Goal: Navigation & Orientation: Understand site structure

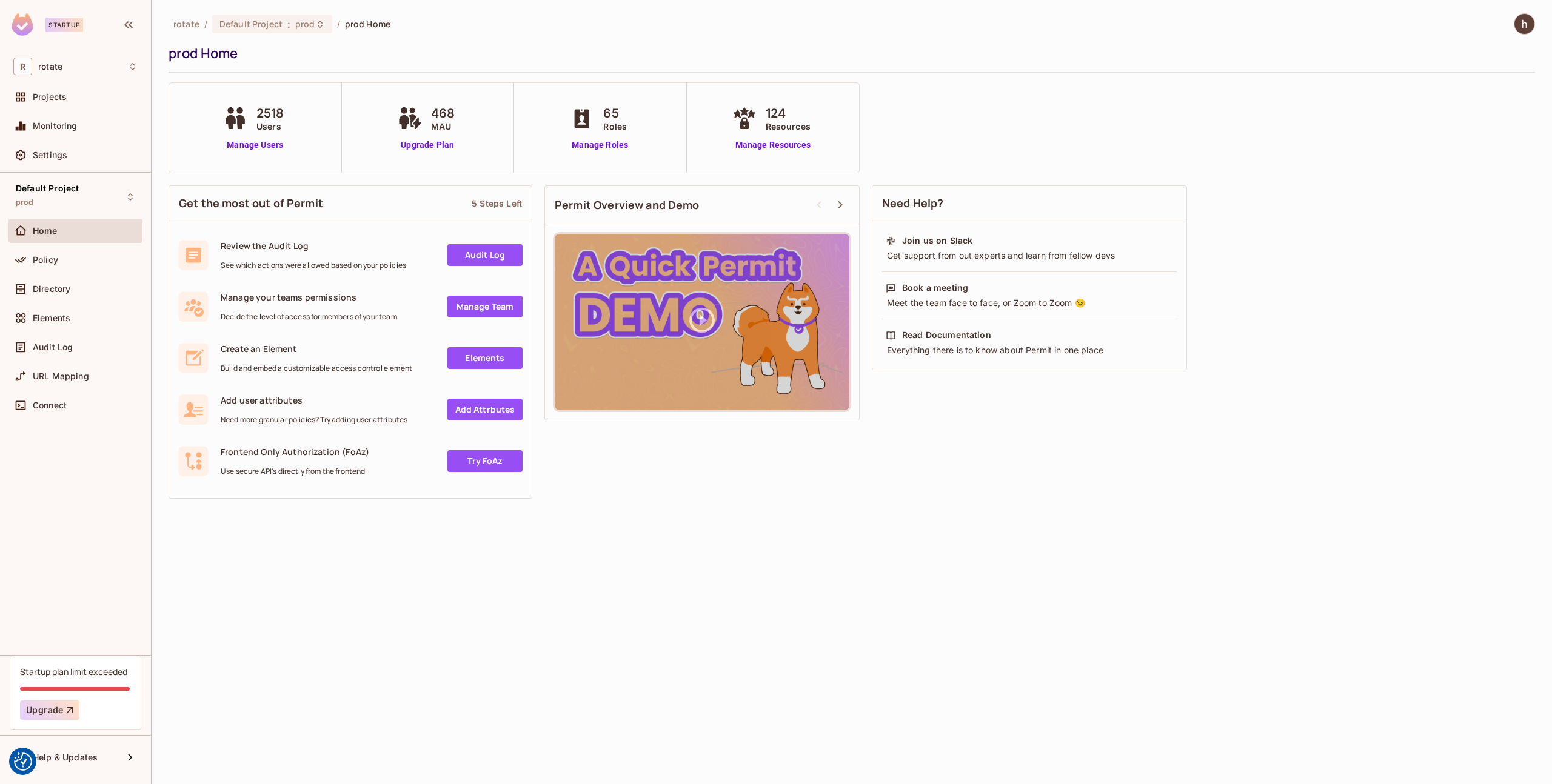
click at [63, 168] on div "Settings" at bounding box center [76, 157] width 134 height 29
click at [65, 162] on div "Settings" at bounding box center [75, 155] width 124 height 15
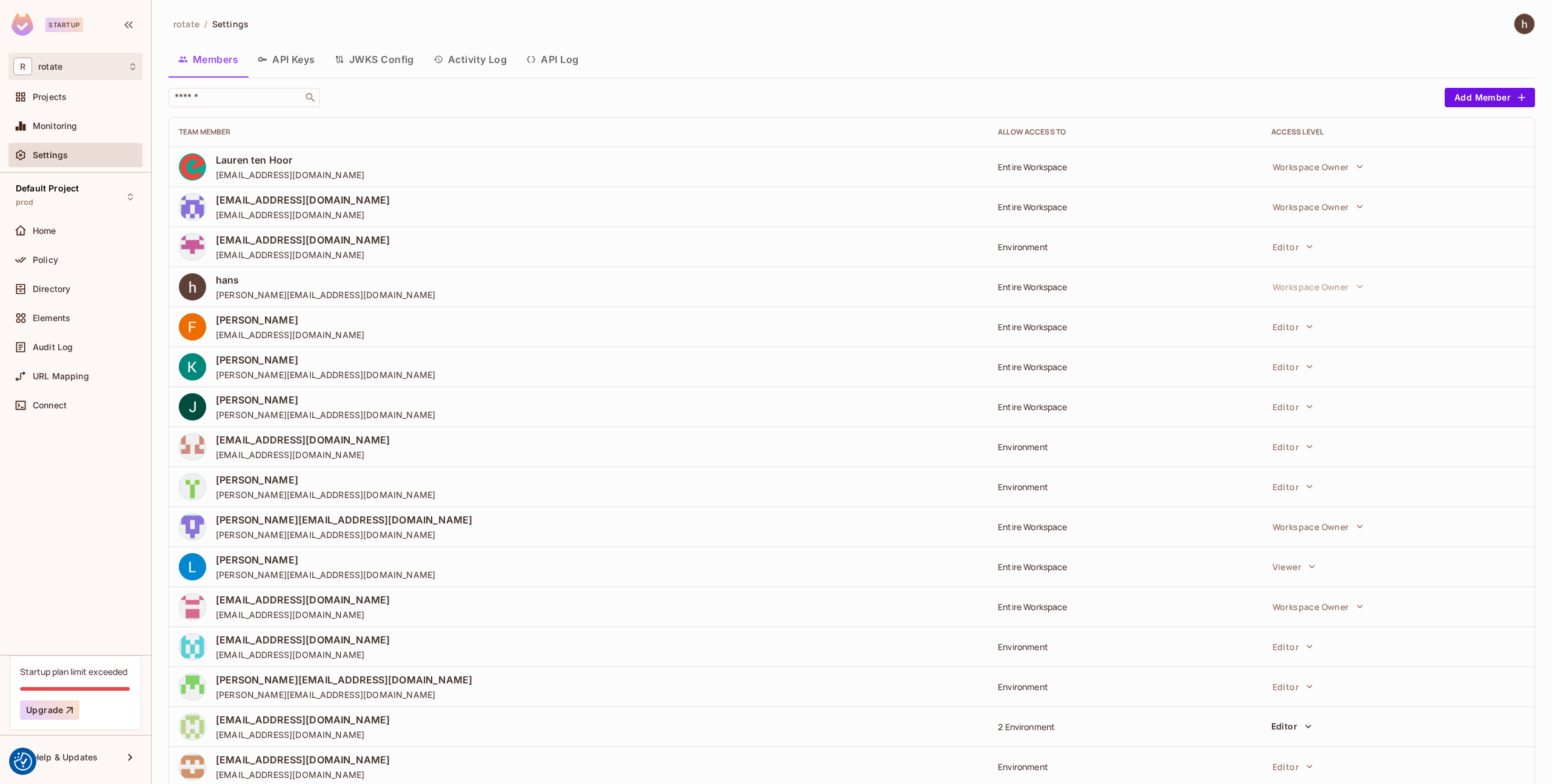
click at [91, 68] on div "R rotate" at bounding box center [75, 66] width 124 height 18
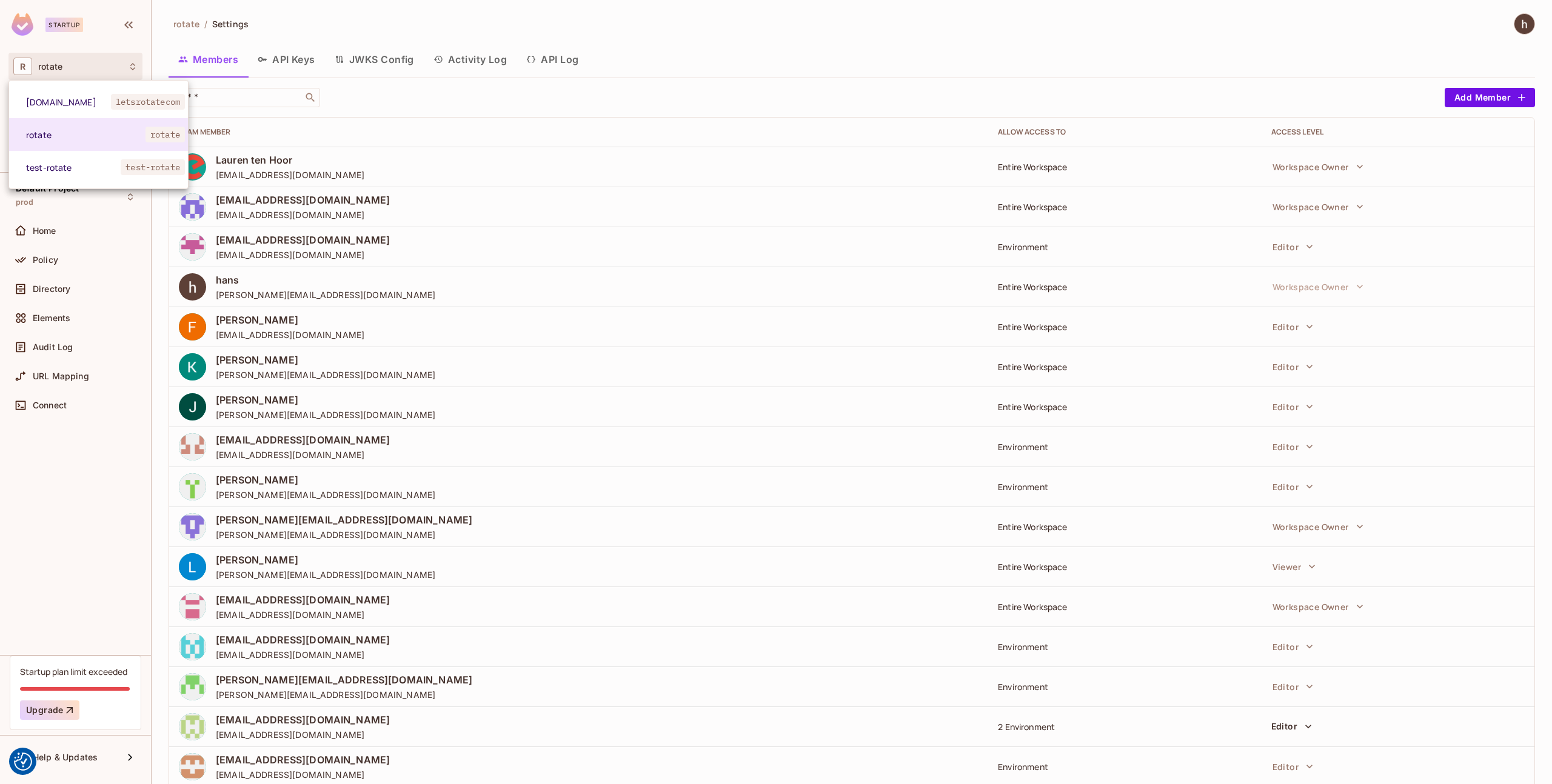
click at [91, 68] on div at bounding box center [776, 392] width 1552 height 784
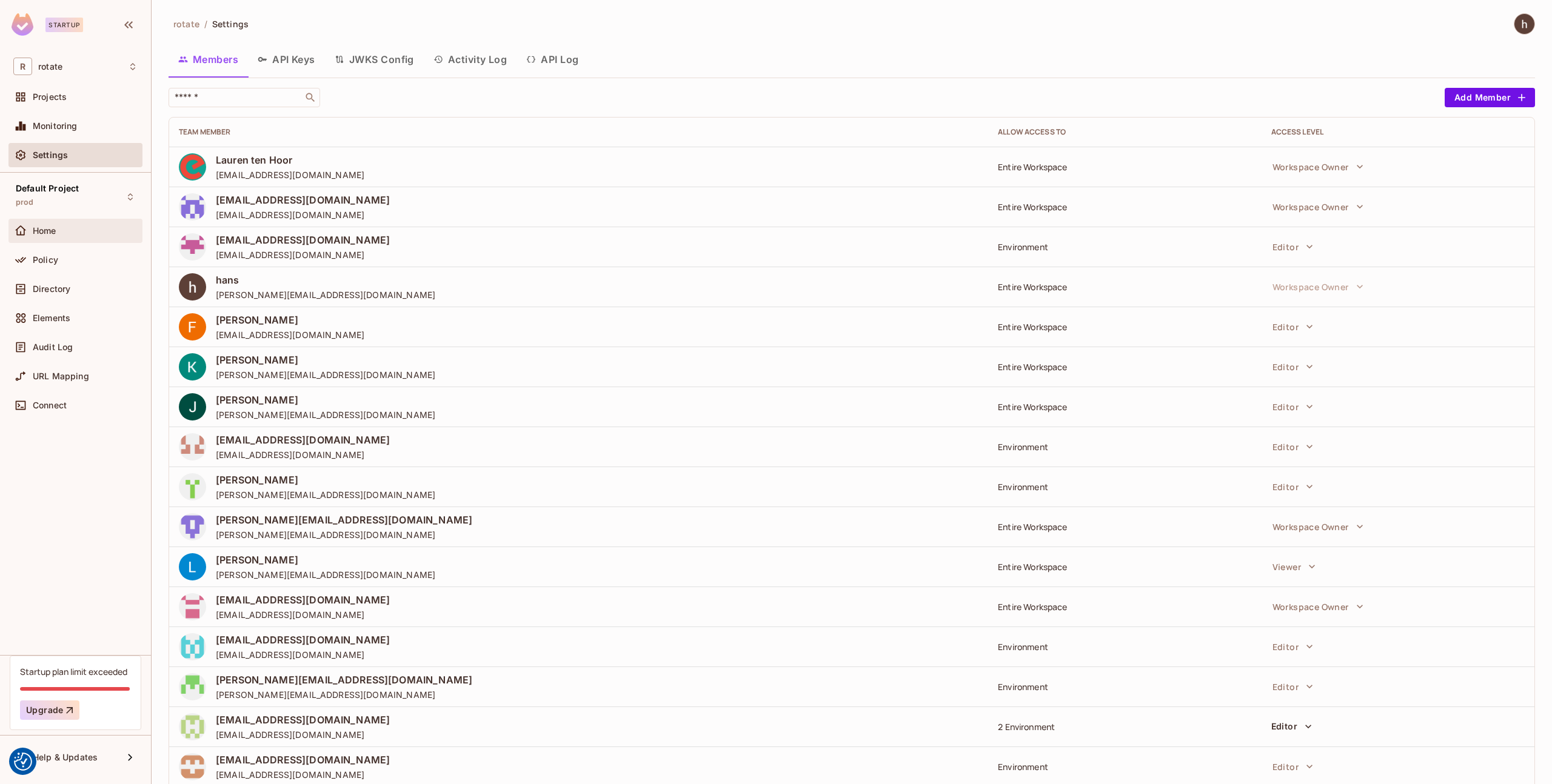
click at [92, 233] on div "Home" at bounding box center [84, 230] width 105 height 10
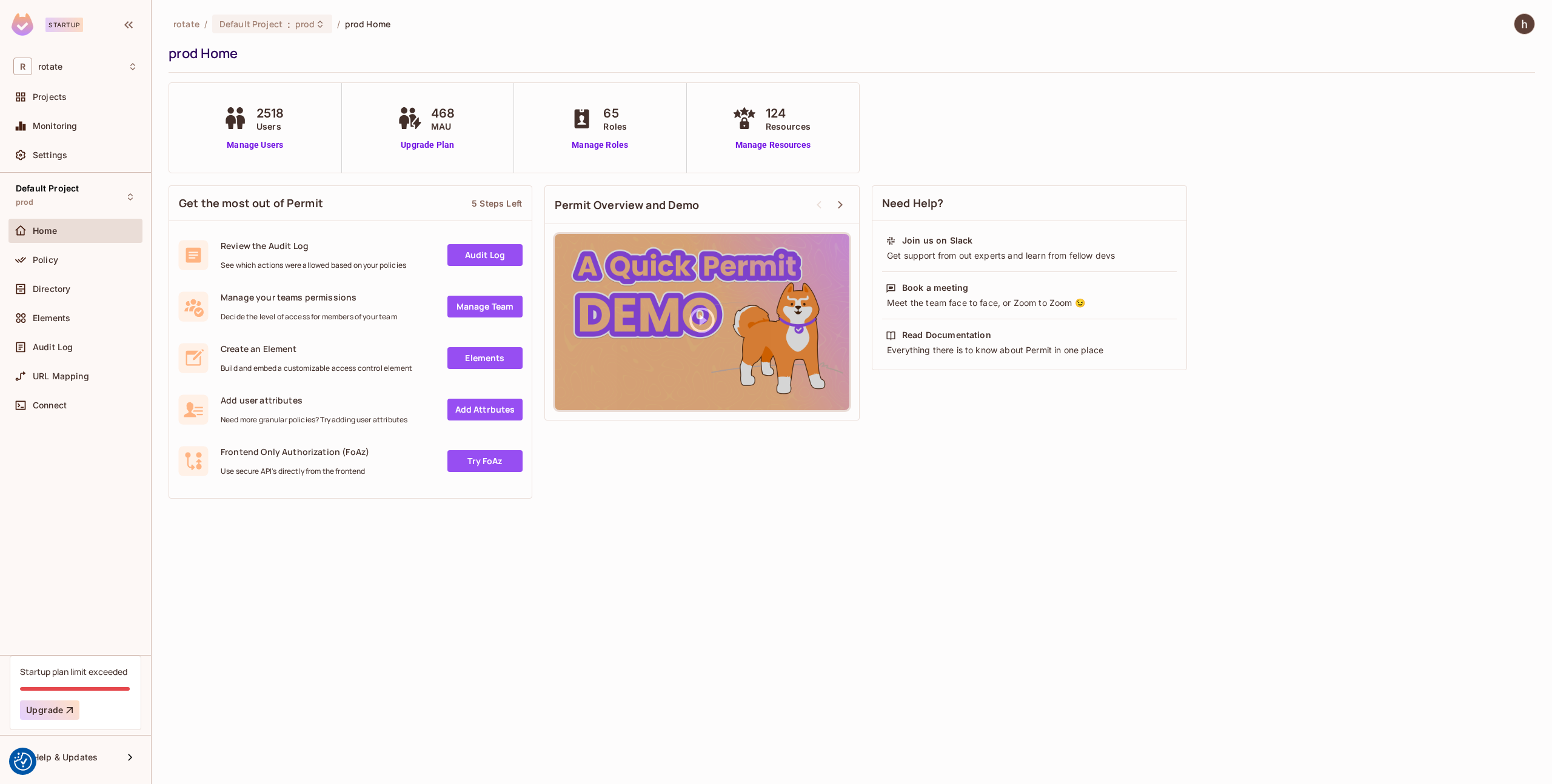
click at [108, 169] on div "Settings" at bounding box center [76, 157] width 134 height 29
click at [108, 163] on div "Settings" at bounding box center [76, 156] width 134 height 25
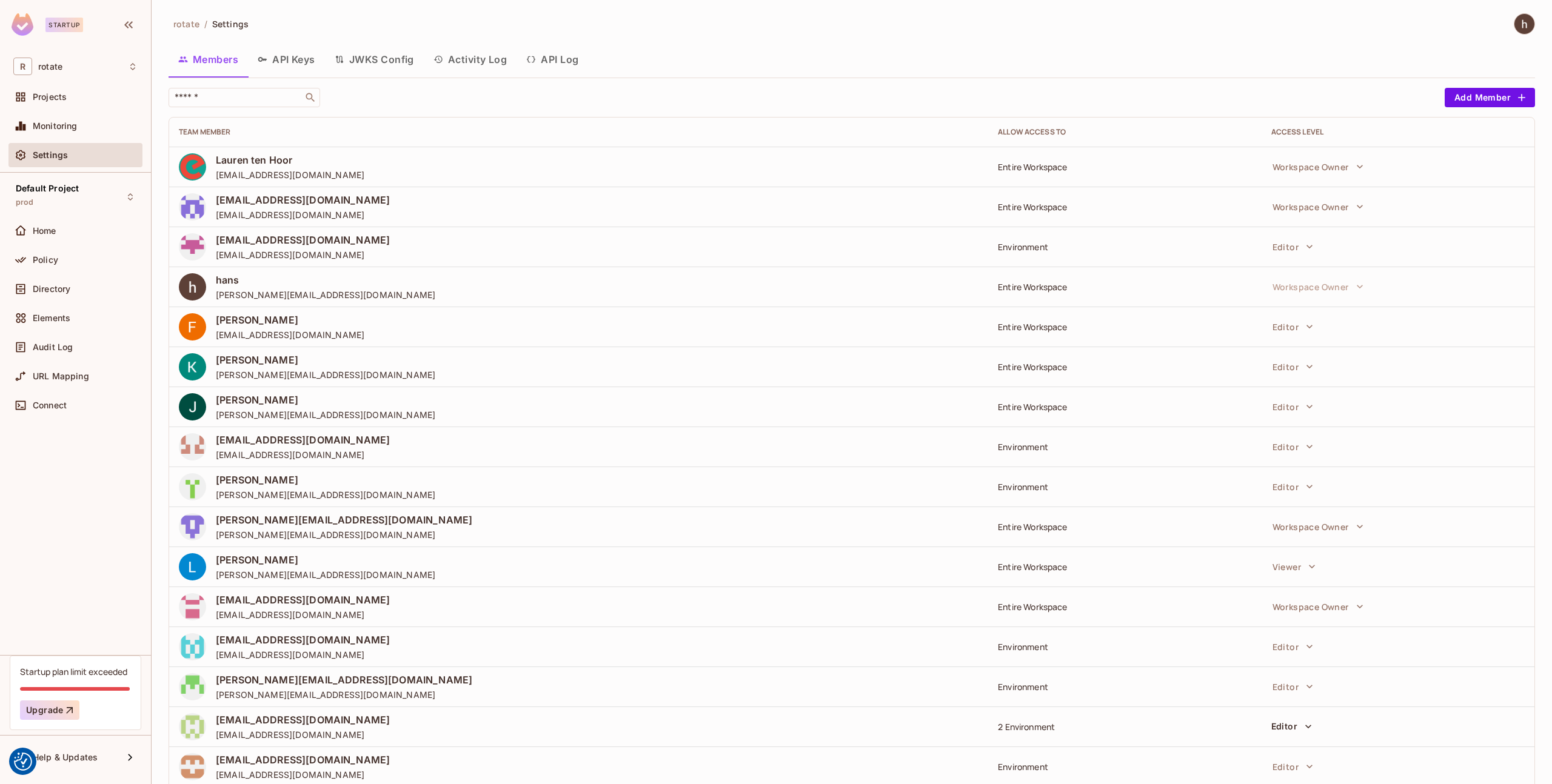
click at [1525, 29] on div at bounding box center [1519, 24] width 33 height 21
click at [1515, 27] on img at bounding box center [1524, 24] width 20 height 20
click at [61, 69] on div at bounding box center [776, 392] width 1552 height 784
click at [68, 97] on div "Projects" at bounding box center [84, 97] width 105 height 10
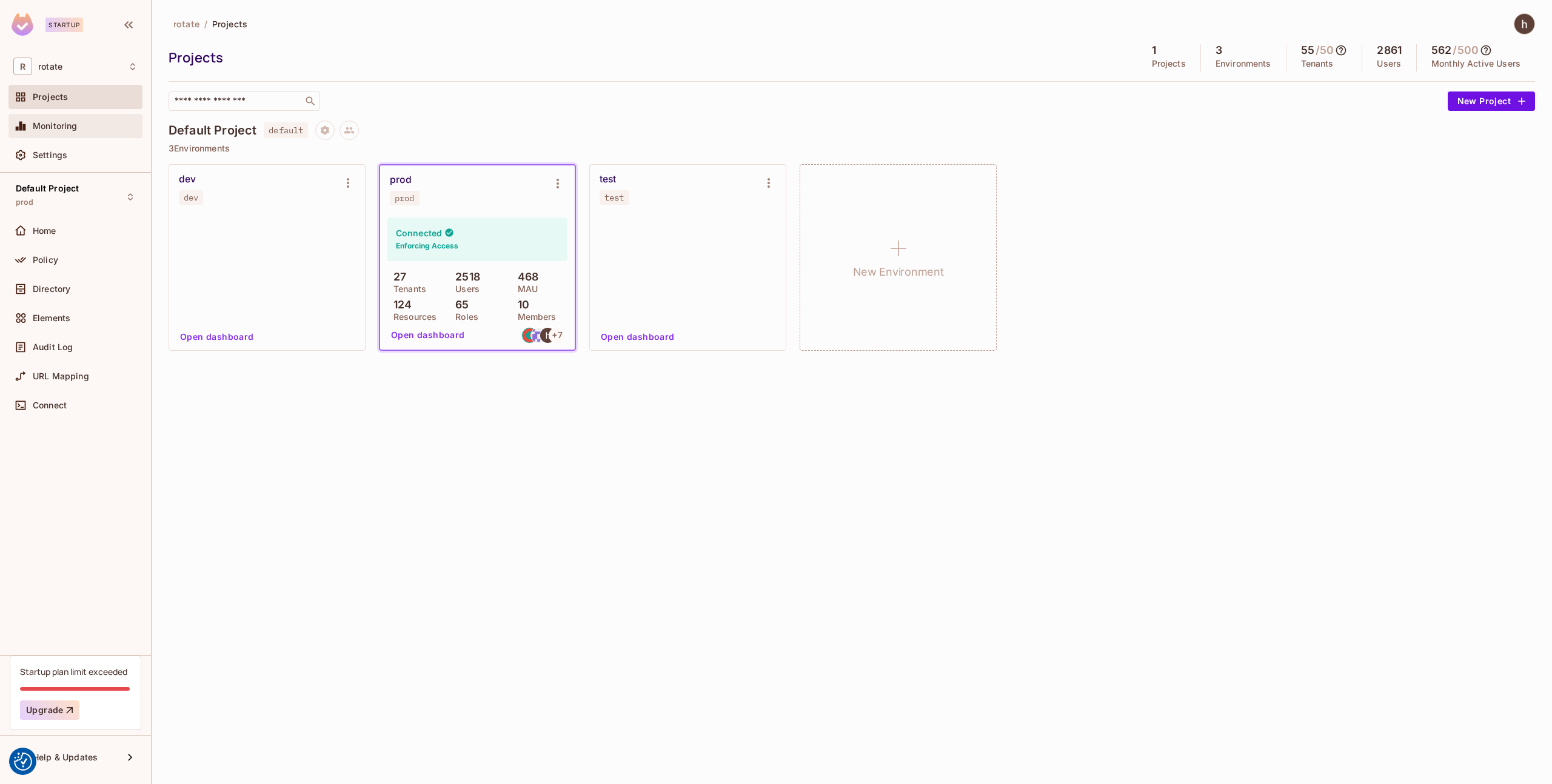
click at [80, 122] on div "Monitoring" at bounding box center [84, 126] width 105 height 10
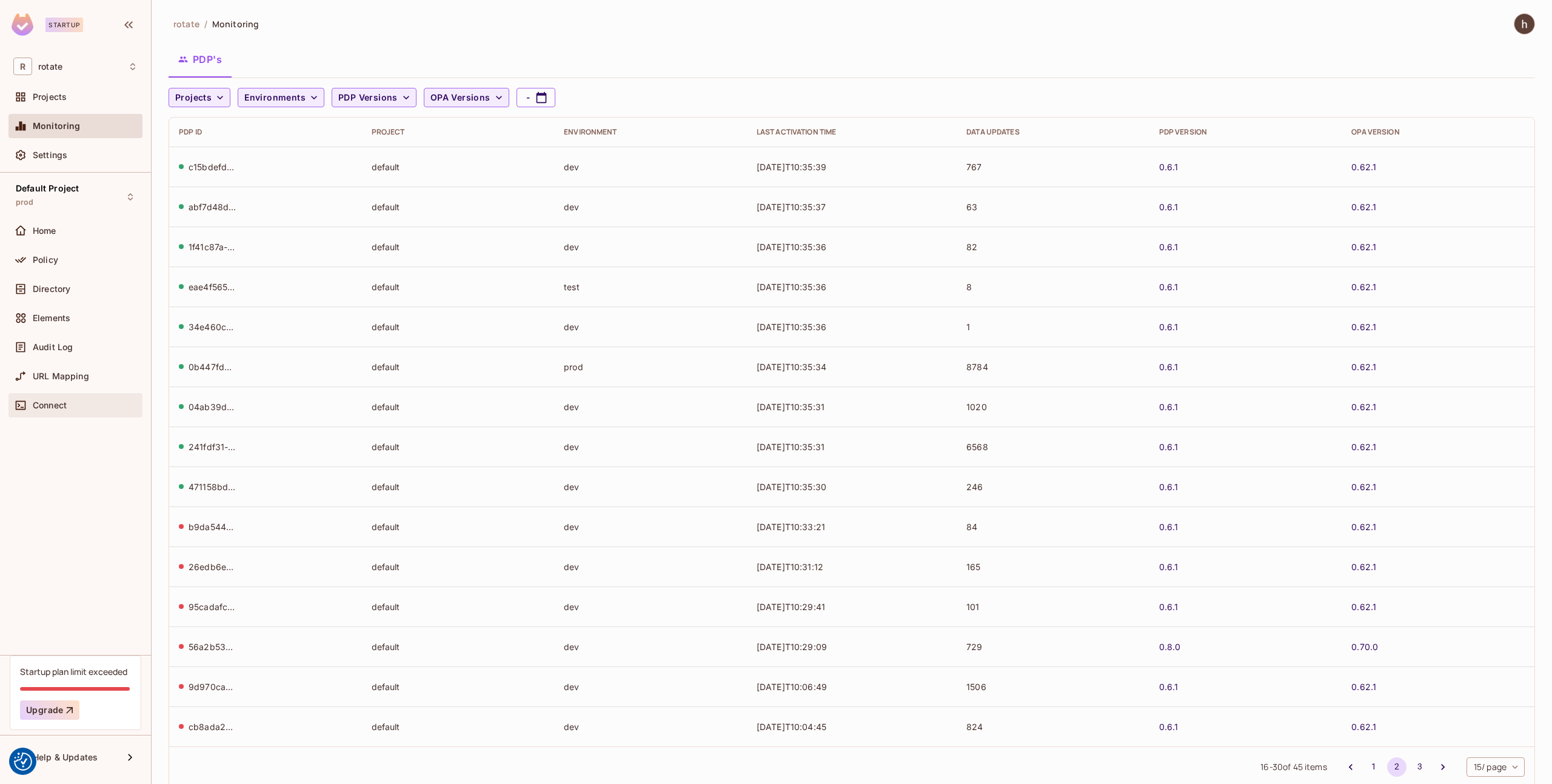
click at [77, 404] on div "Connect" at bounding box center [84, 405] width 105 height 10
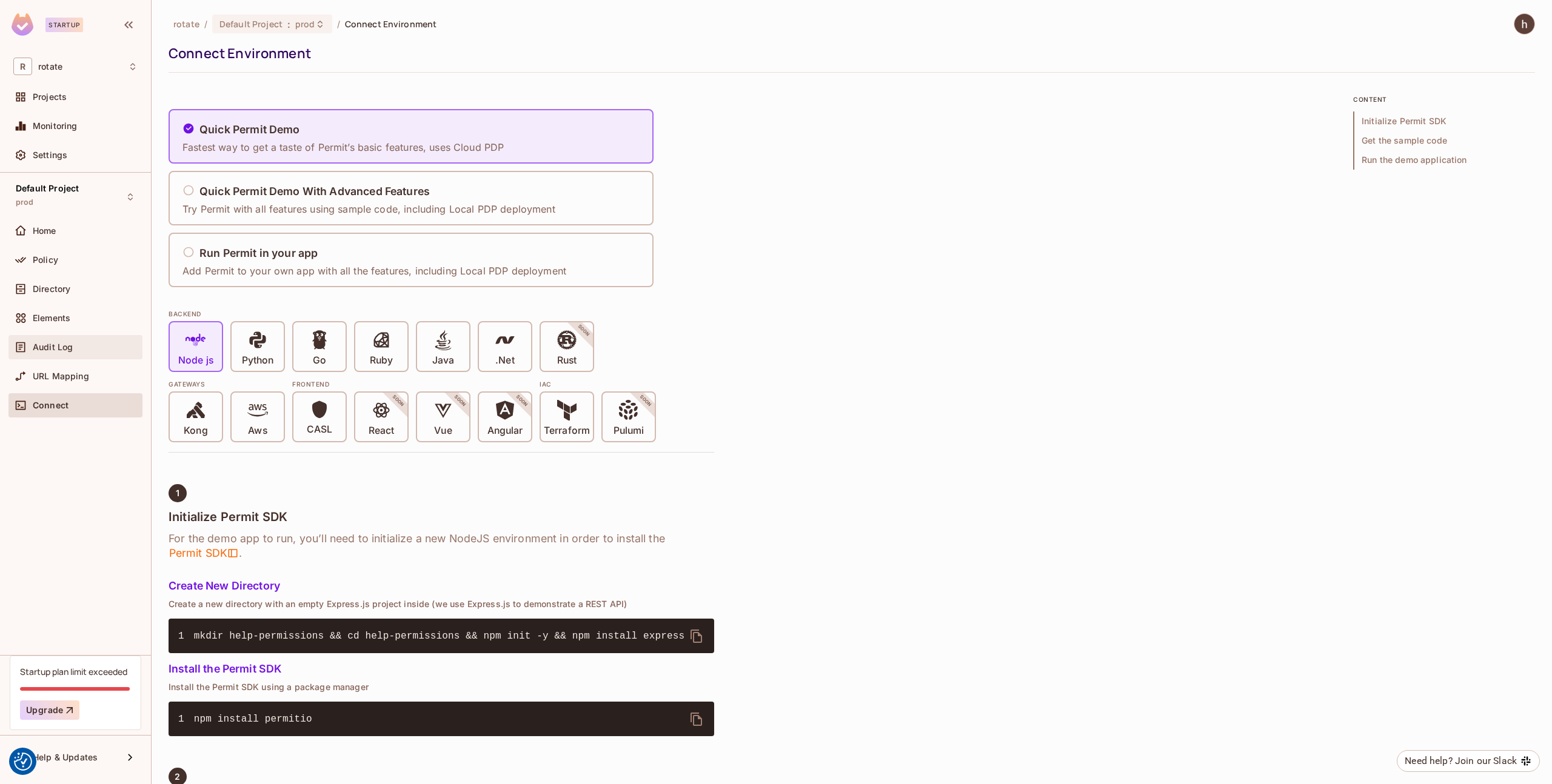
click at [90, 346] on div "Audit Log" at bounding box center [84, 347] width 105 height 10
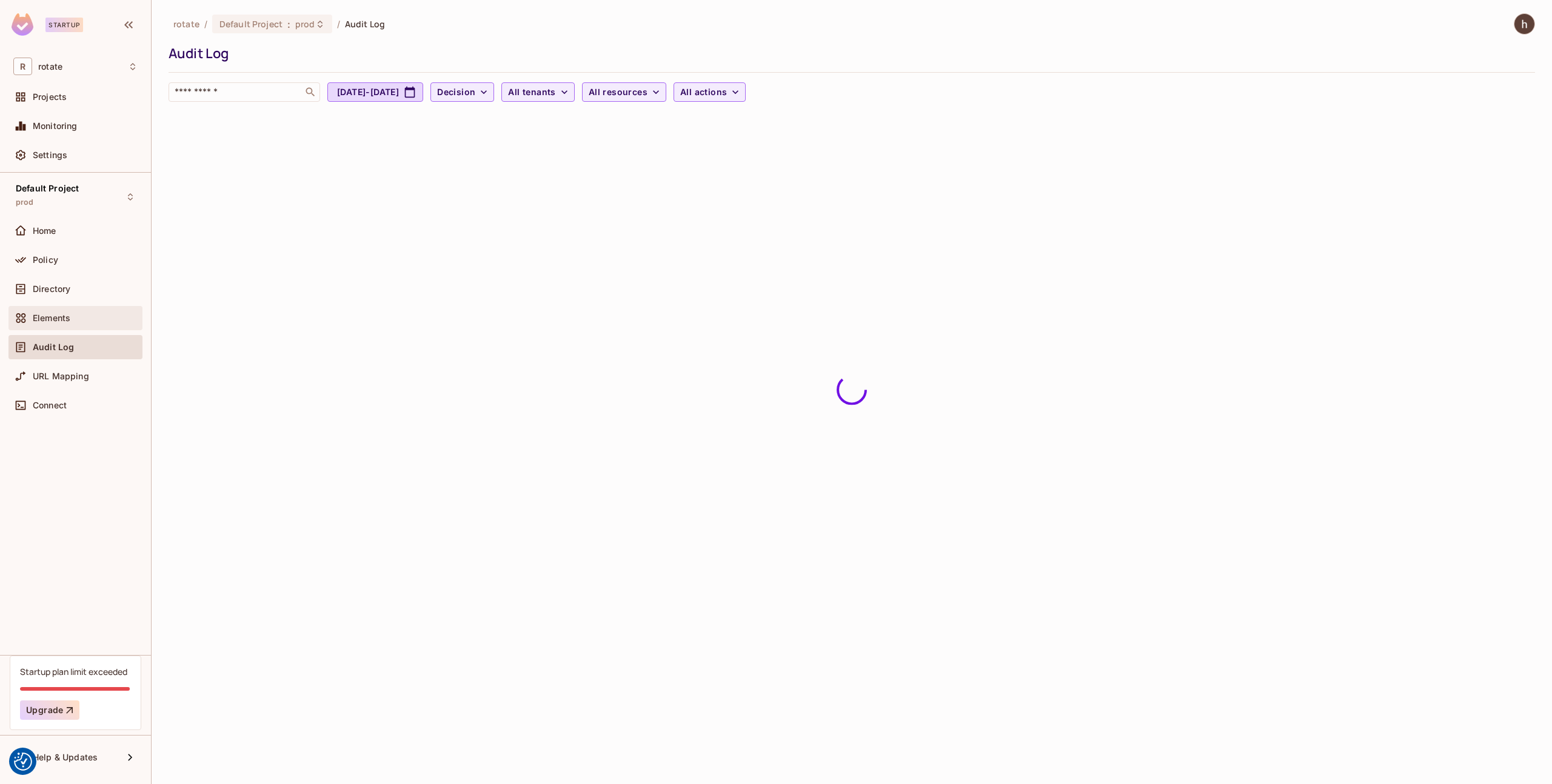
click at [88, 321] on div "Elements" at bounding box center [84, 317] width 105 height 10
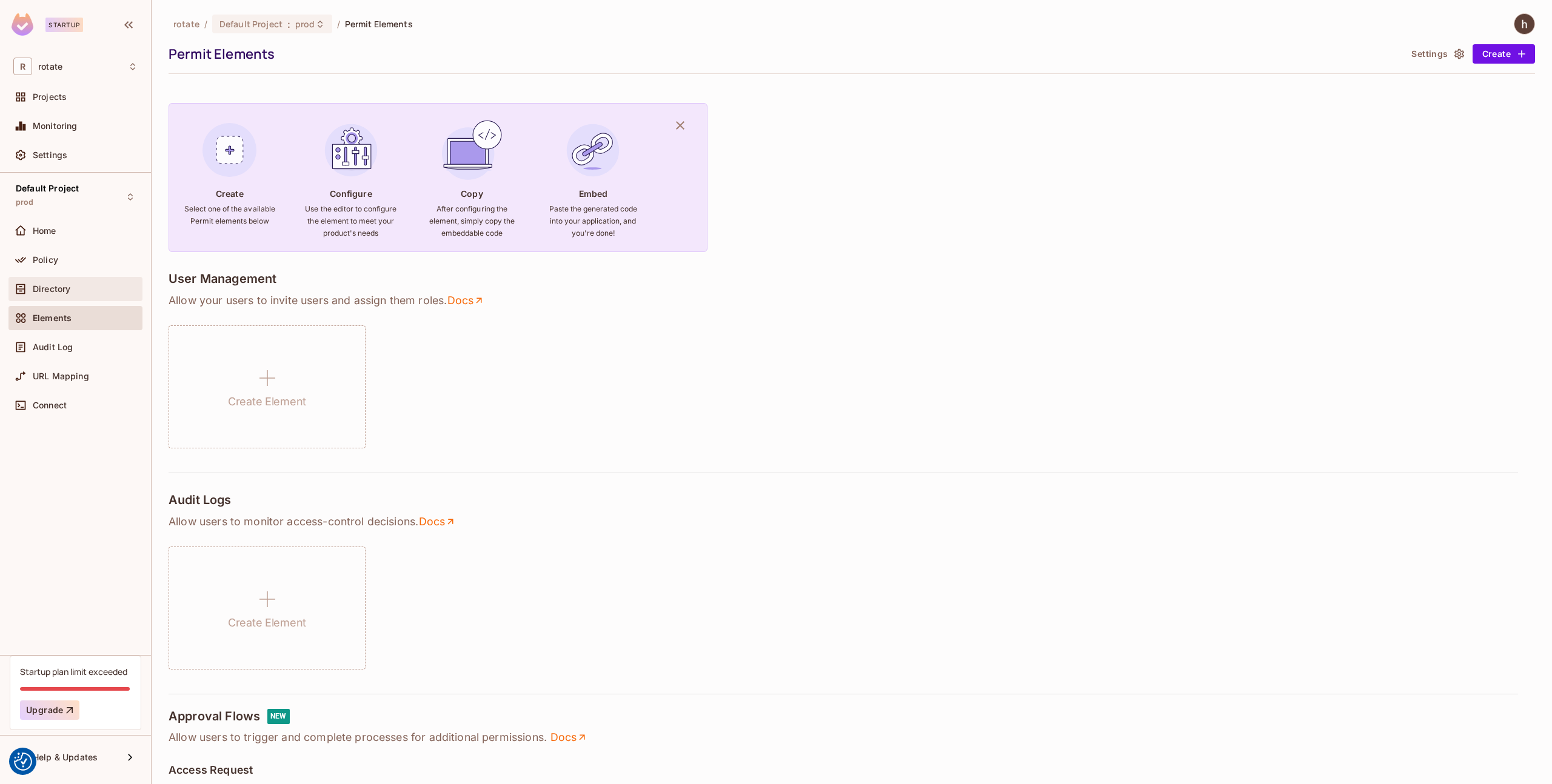
click at [89, 294] on div "Directory" at bounding box center [75, 289] width 124 height 15
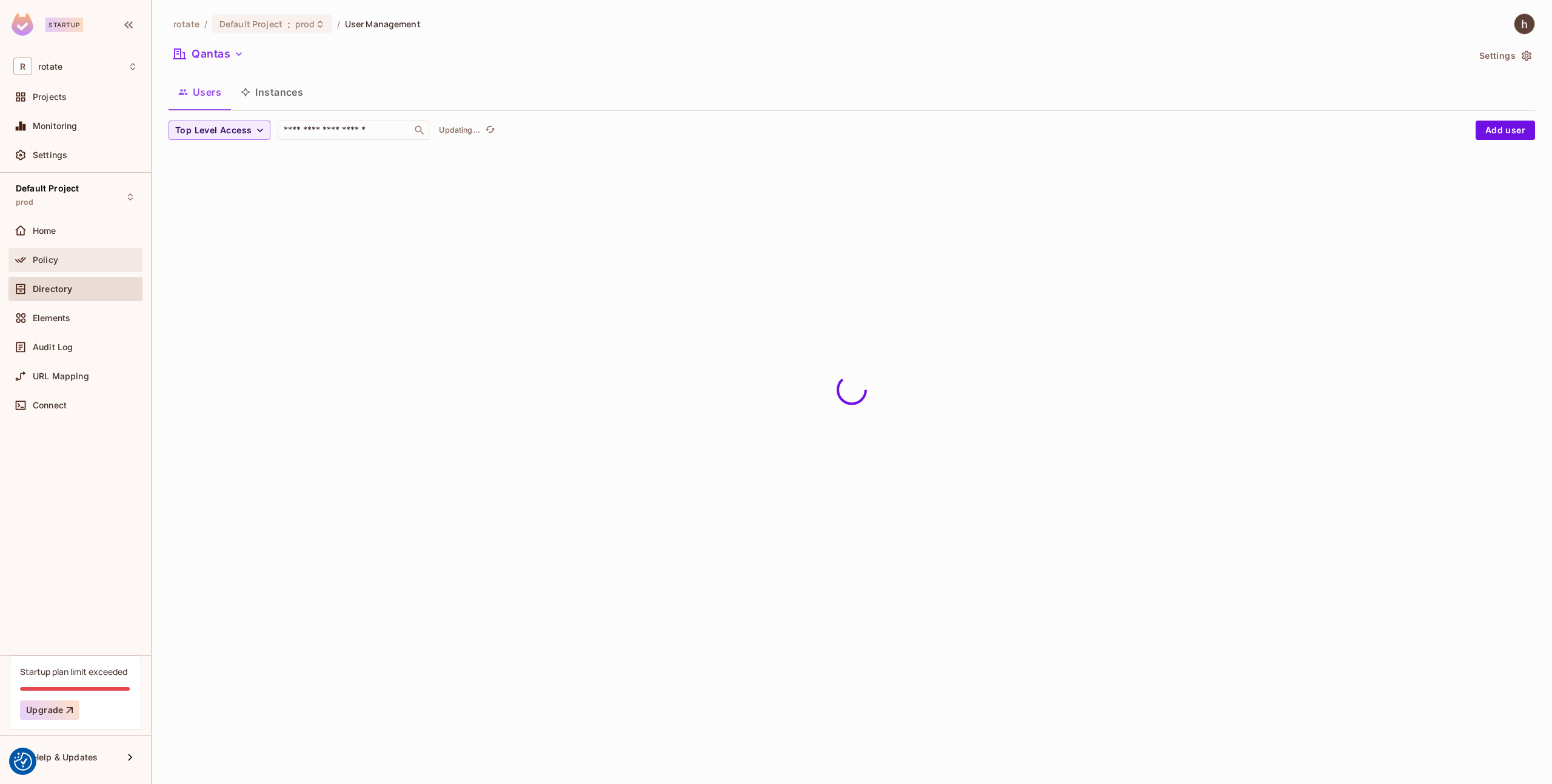
click at [89, 258] on div "Policy" at bounding box center [84, 259] width 105 height 10
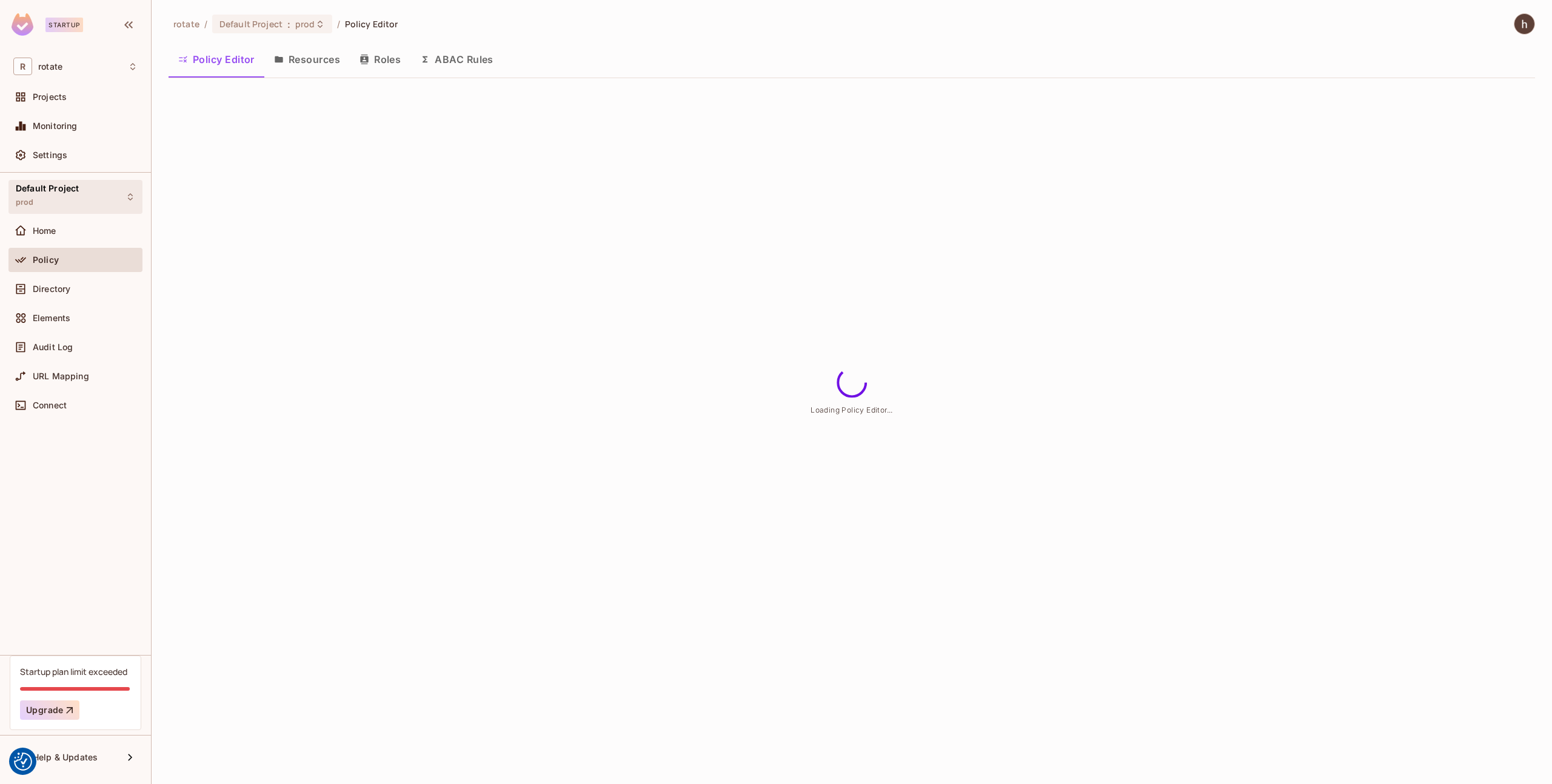
click at [96, 201] on div "Default Project prod" at bounding box center [76, 197] width 134 height 33
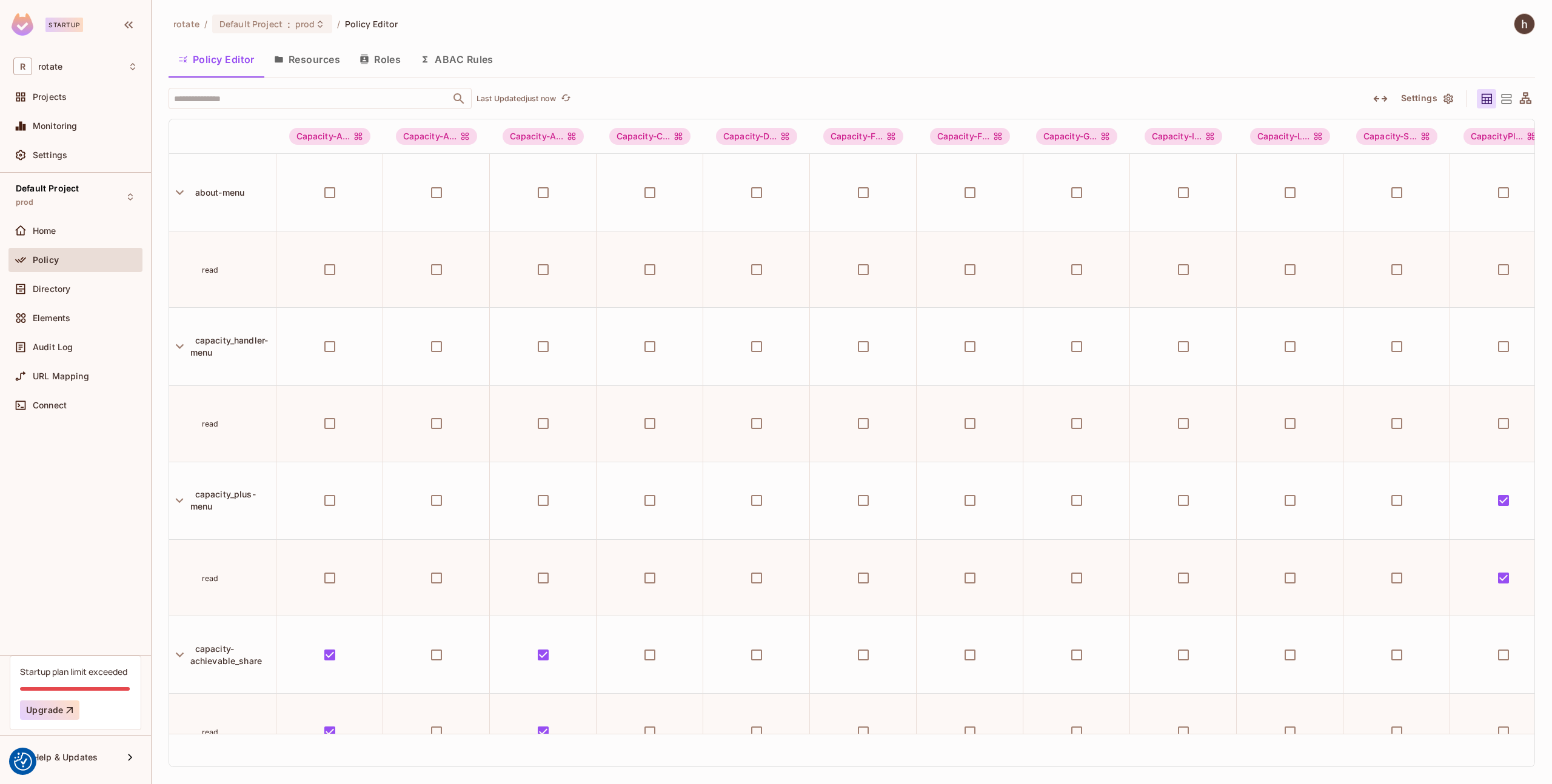
click at [30, 126] on div at bounding box center [776, 392] width 1552 height 784
click at [50, 124] on span "Monitoring" at bounding box center [55, 126] width 45 height 10
